Goal: Navigation & Orientation: Find specific page/section

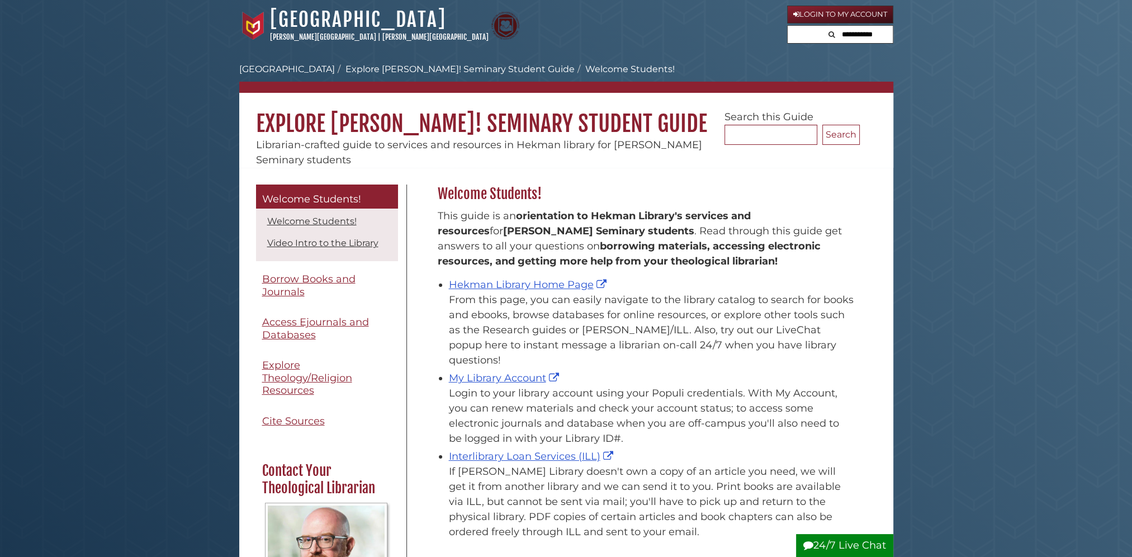
scroll to position [56, 0]
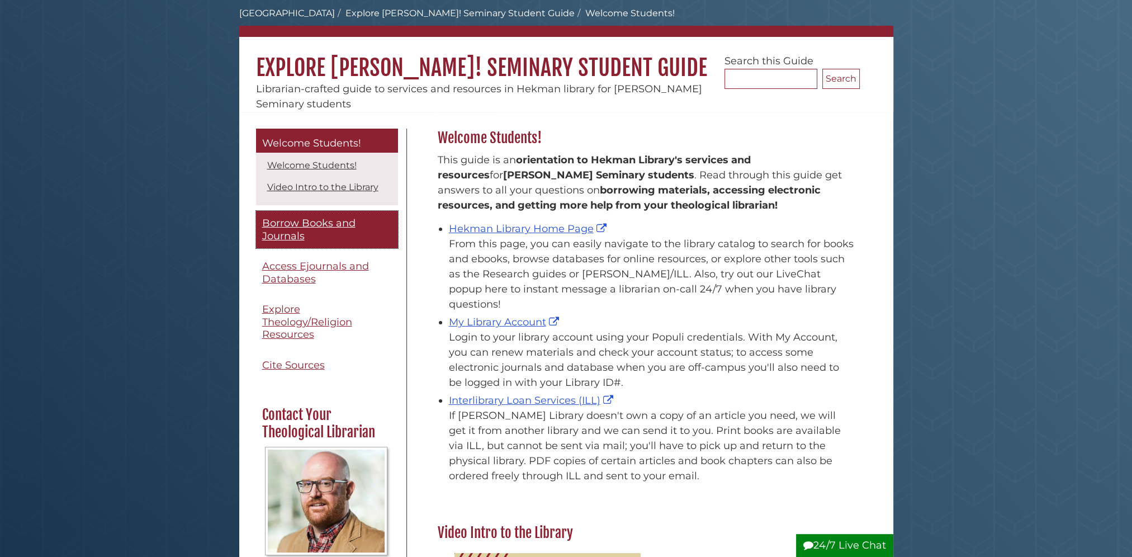
click at [297, 231] on span "Borrow Books and Journals" at bounding box center [308, 229] width 93 height 25
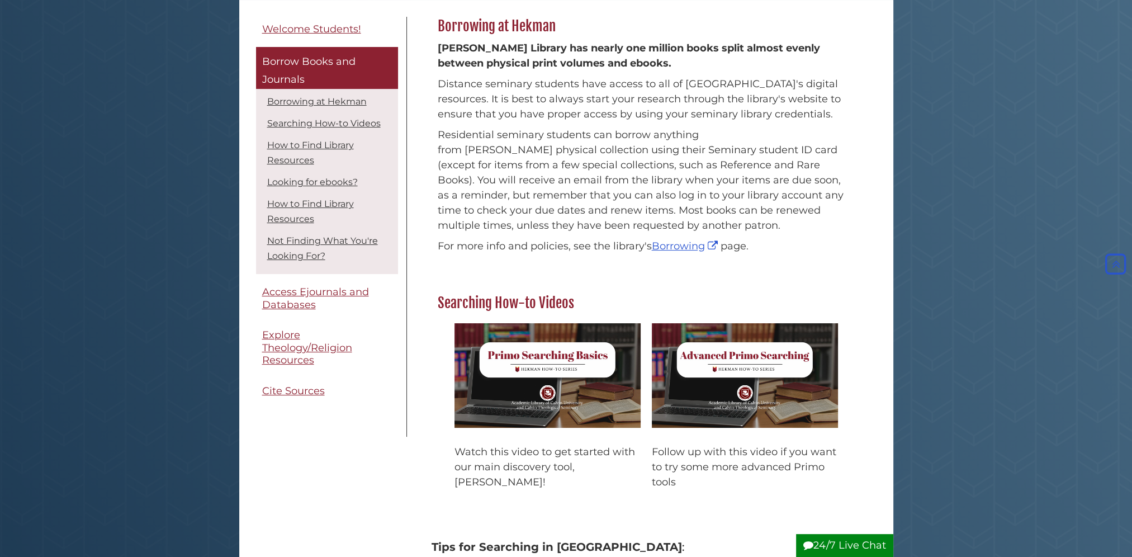
scroll to position [56, 0]
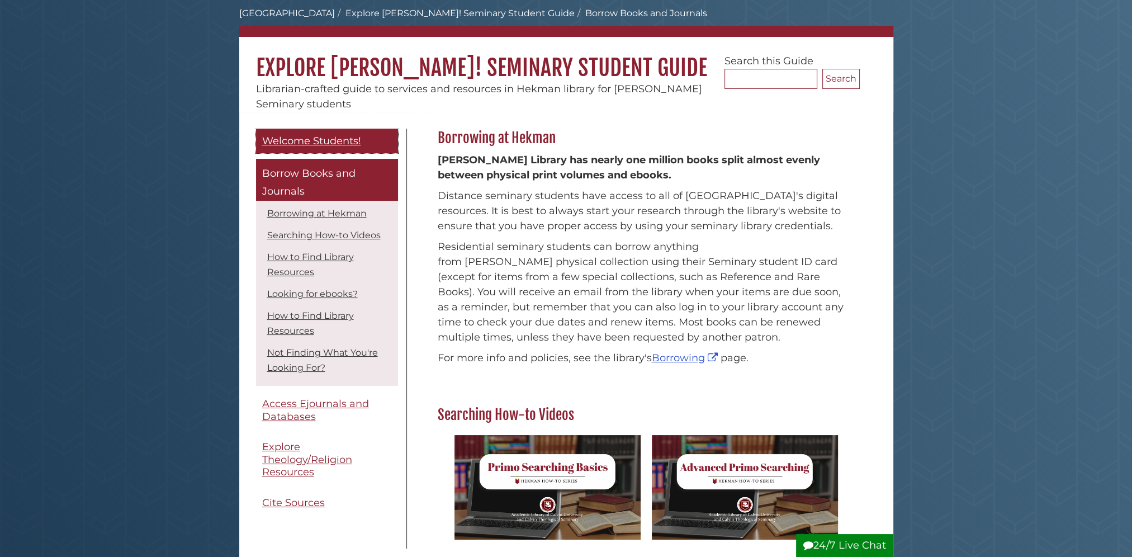
click at [345, 139] on span "Welcome Students!" at bounding box center [311, 141] width 99 height 12
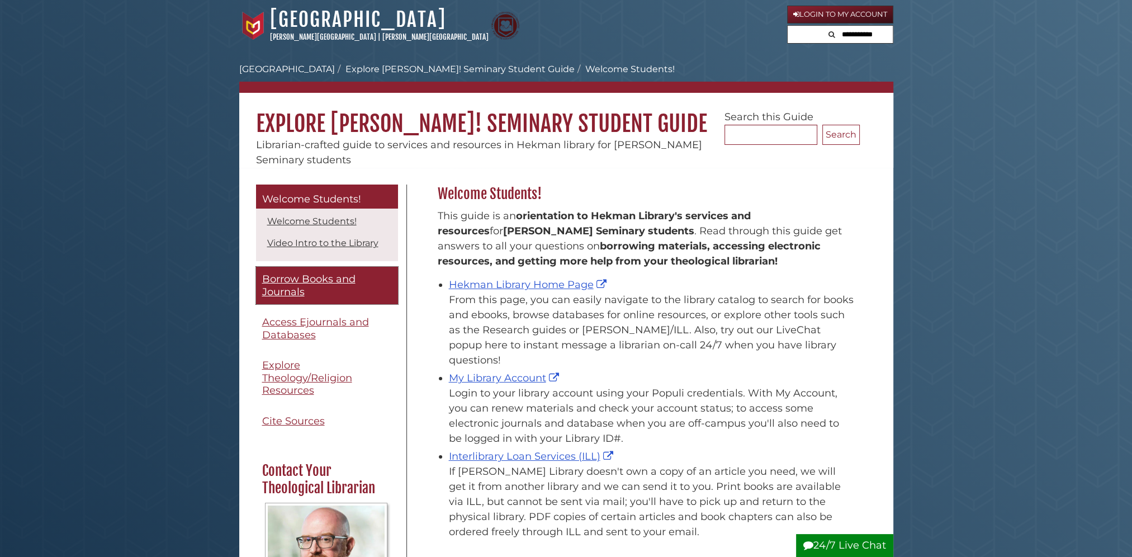
click at [292, 278] on span "Borrow Books and Journals" at bounding box center [308, 285] width 93 height 25
